Goal: Navigation & Orientation: Understand site structure

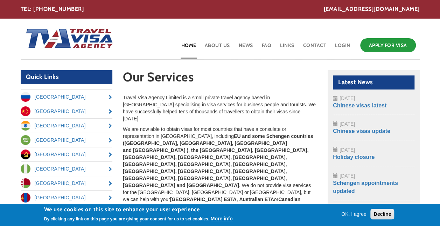
click at [354, 215] on button "OK, I agree" at bounding box center [354, 213] width 31 height 7
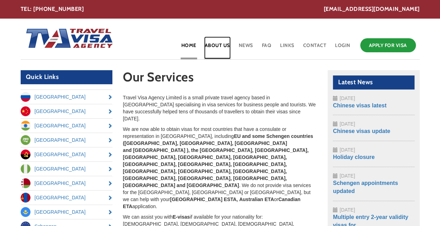
click at [216, 48] on link "About Us" at bounding box center [217, 47] width 27 height 23
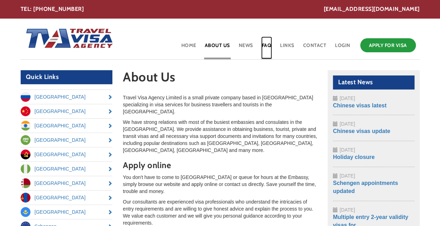
click at [264, 46] on link "FAQ" at bounding box center [266, 47] width 11 height 23
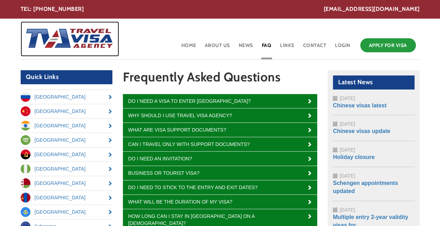
click at [74, 41] on img at bounding box center [67, 38] width 93 height 35
